Goal: Obtain resource: Obtain resource

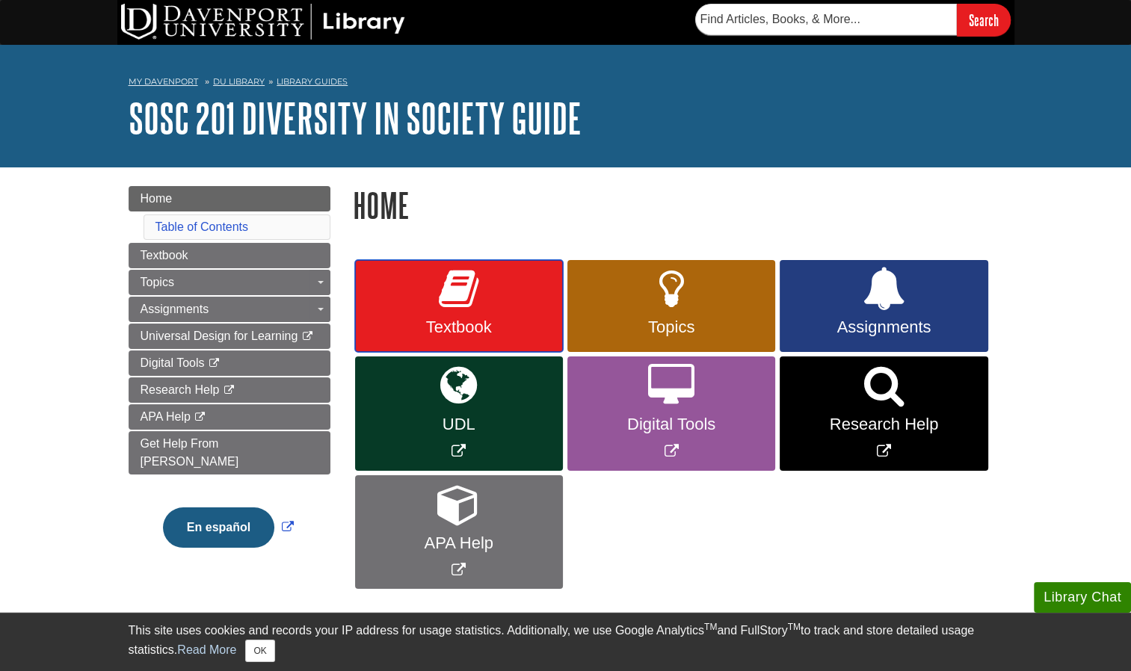
click at [410, 303] on link "Textbook" at bounding box center [459, 306] width 208 height 93
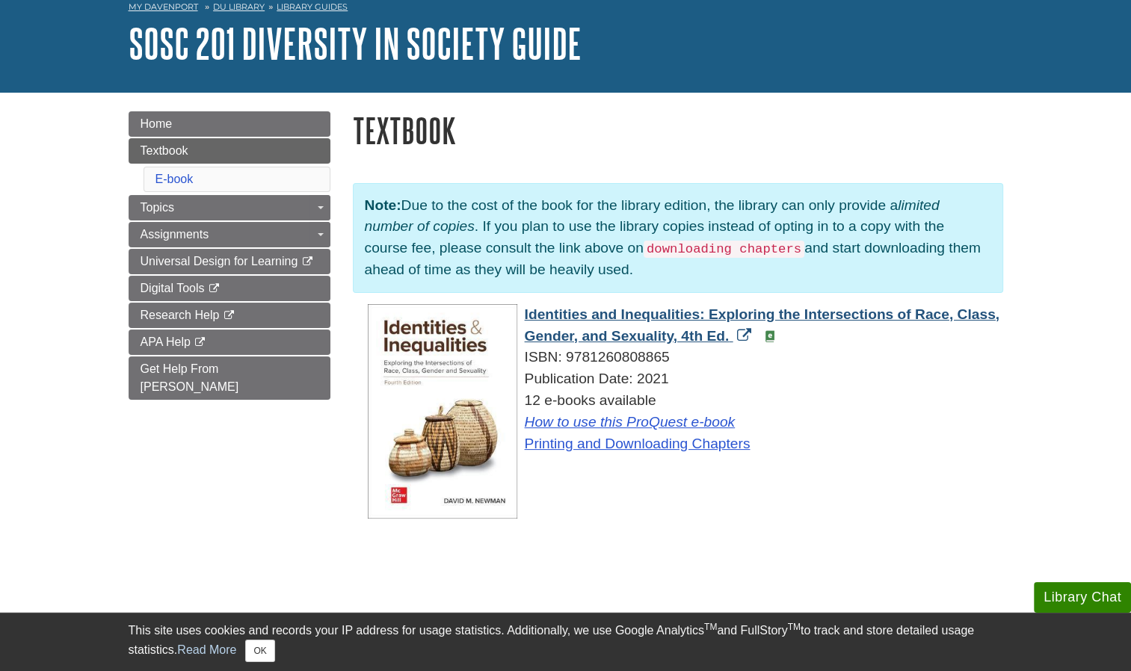
scroll to position [80, 0]
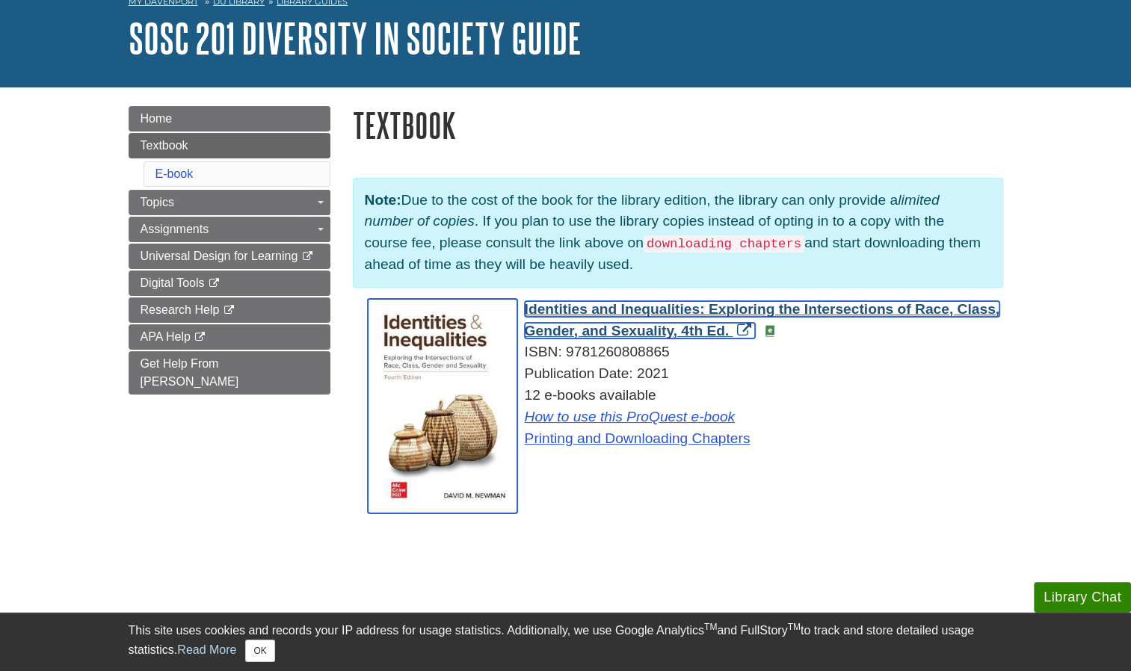
click at [568, 328] on span "Identities and Inequalities: Exploring the Intersections of Race, Class, Gender…" at bounding box center [762, 319] width 475 height 37
click at [591, 329] on span "Identities and Inequalities: Exploring the Intersections of Race, Class, Gender…" at bounding box center [762, 319] width 475 height 37
click at [565, 326] on span "Identities and Inequalities: Exploring the Intersections of Race, Class, Gender…" at bounding box center [762, 319] width 475 height 37
